Goal: Information Seeking & Learning: Learn about a topic

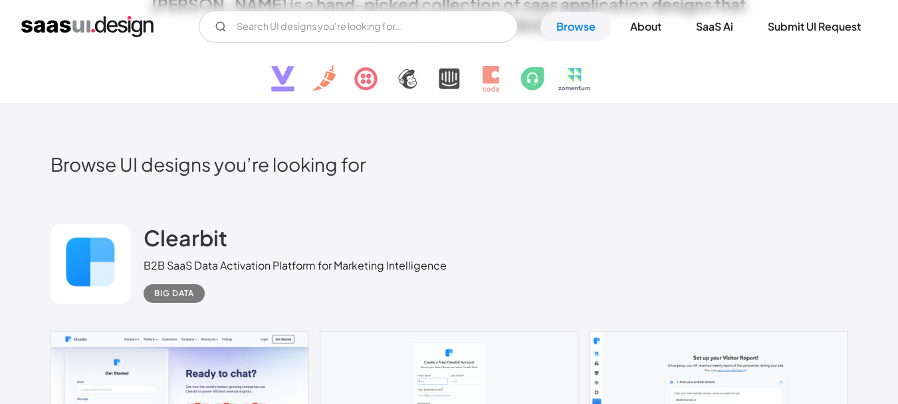
scroll to position [338, 0]
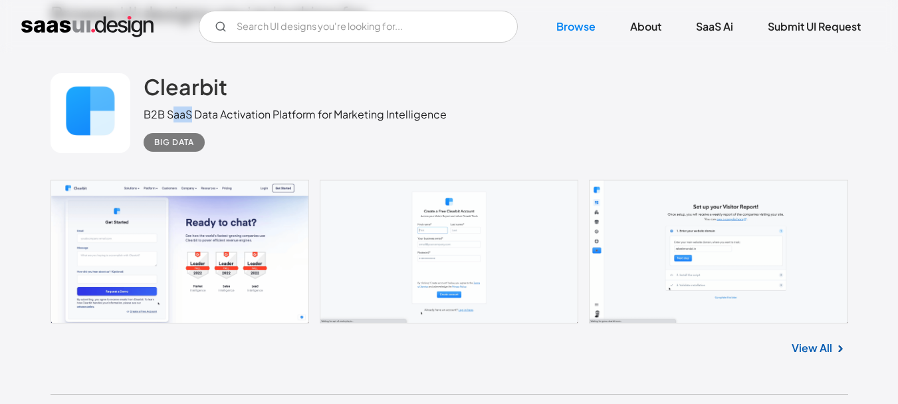
drag, startPoint x: 173, startPoint y: 114, endPoint x: 192, endPoint y: 114, distance: 19.3
click at [192, 114] on div "B2B SaaS Data Activation Platform for Marketing Intelligence" at bounding box center [295, 114] width 303 height 16
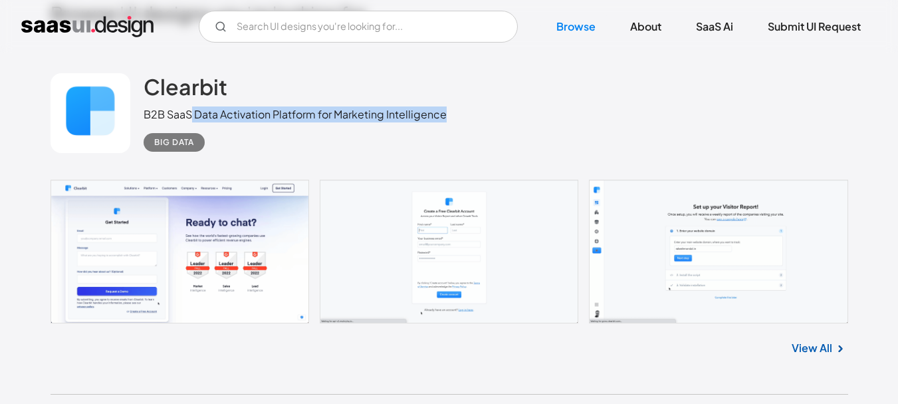
drag, startPoint x: 192, startPoint y: 114, endPoint x: 451, endPoint y: 118, distance: 258.7
click at [451, 118] on div "Clearbit B2B SaaS Data Activation Platform for Marketing Intelligence Big Data" at bounding box center [450, 113] width 798 height 133
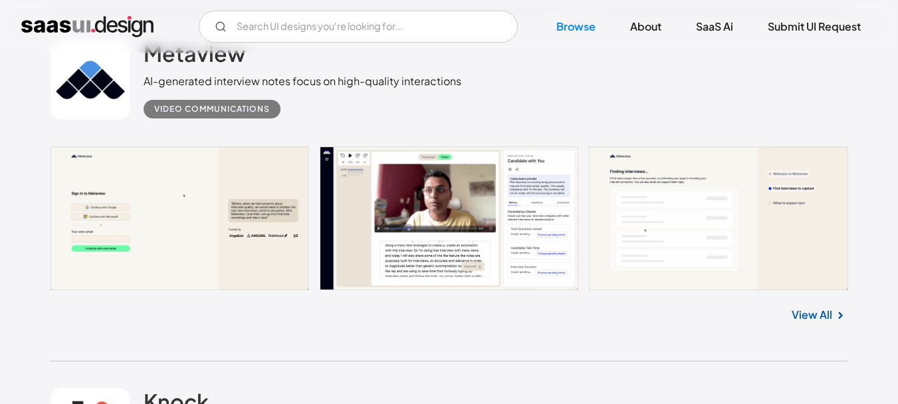
scroll to position [723, 0]
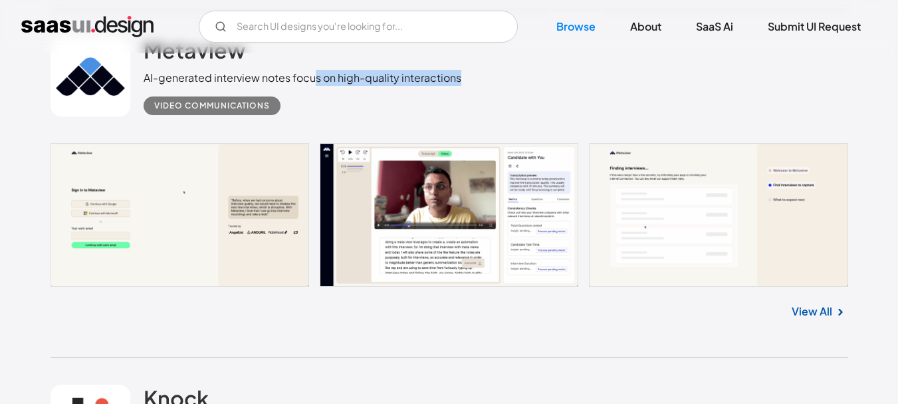
drag, startPoint x: 315, startPoint y: 80, endPoint x: 463, endPoint y: 82, distance: 147.6
click at [463, 82] on div "Metaview AI-generated interview notes focus on high-quality interactions Video …" at bounding box center [450, 76] width 798 height 133
click at [237, 203] on link at bounding box center [450, 215] width 798 height 144
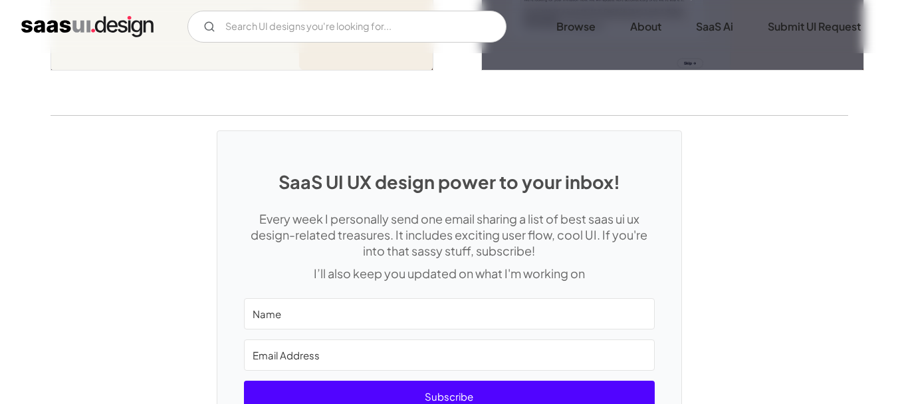
scroll to position [3368, 0]
